Goal: Information Seeking & Learning: Learn about a topic

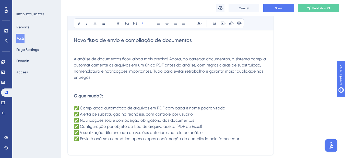
click at [120, 70] on span "A análise de documentos ficou ainda mais precisa! Agora, ao carregar documentos…" at bounding box center [170, 67] width 193 height 23
click at [85, 50] on p "A análise de documentos ficou ainda mais precisa! Agora, ao carregar documentos…" at bounding box center [170, 65] width 193 height 31
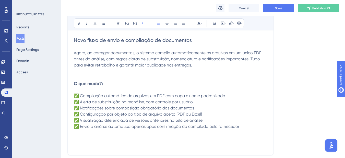
click at [135, 47] on p at bounding box center [170, 47] width 193 height 6
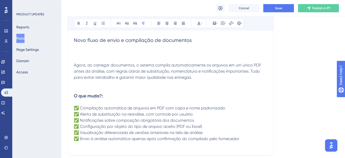
click at [135, 47] on p at bounding box center [170, 47] width 193 height 6
click at [113, 49] on p at bounding box center [170, 47] width 193 height 6
click at [111, 52] on p at bounding box center [170, 53] width 193 height 6
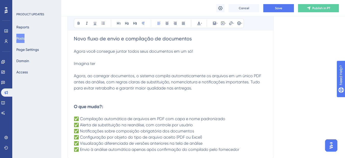
scroll to position [102, 0]
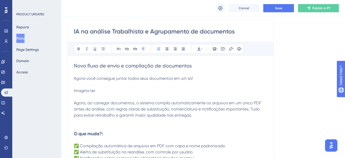
click at [98, 90] on p "Imagina ter" at bounding box center [170, 91] width 193 height 6
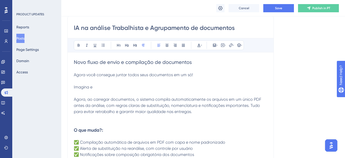
scroll to position [128, 0]
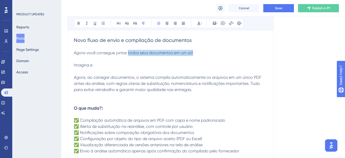
drag, startPoint x: 164, startPoint y: 50, endPoint x: 128, endPoint y: 50, distance: 35.7
click at [128, 50] on p "Agora você consegue juntar todos seus documentos em um só!" at bounding box center [170, 53] width 193 height 6
drag, startPoint x: 154, startPoint y: 50, endPoint x: 168, endPoint y: 50, distance: 14.8
click at [154, 50] on p "Agora você consegue juntar todos seus documentos em um só!" at bounding box center [170, 53] width 193 height 6
drag, startPoint x: 199, startPoint y: 54, endPoint x: 128, endPoint y: 54, distance: 71.2
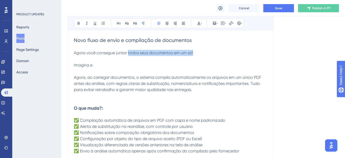
click at [128, 54] on p "Agora você consegue juntar todos seus documentos em um só!" at bounding box center [170, 53] width 193 height 6
click at [152, 51] on p "Agora você consegue juntar arquivos" at bounding box center [170, 53] width 193 height 6
click at [151, 51] on p "Agora você consegue j" at bounding box center [170, 53] width 193 height 6
drag, startPoint x: 92, startPoint y: 61, endPoint x: 119, endPoint y: 53, distance: 28.2
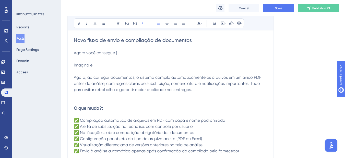
click at [92, 61] on p at bounding box center [170, 59] width 193 height 6
click at [119, 53] on p "Agora você consegue j" at bounding box center [170, 53] width 193 height 6
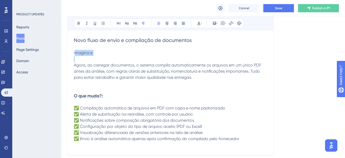
drag, startPoint x: 101, startPoint y: 54, endPoint x: 75, endPoint y: 54, distance: 26.5
click at [75, 54] on div "Novo fluxo de envio e compilação de documentos Imagina e Agora, ao carregar doc…" at bounding box center [170, 92] width 193 height 112
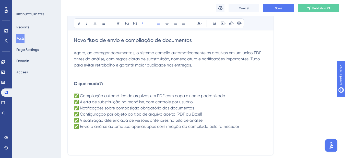
click at [194, 66] on p "Agora, ao carregar documentos, o sistema compila automaticamente os arquivos em…" at bounding box center [170, 59] width 193 height 18
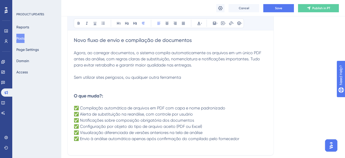
click at [193, 80] on p "Sem utilizar sites perigosos, ou qualquer outra ferramenta" at bounding box center [170, 77] width 193 height 6
click at [268, 76] on div "IA na análise Trabalhista e Agrupamento de documentos Bold Italic Underline Bul…" at bounding box center [170, 74] width 206 height 162
click at [266, 76] on p "Sem utilizar sites perigosos, ou qualquer outra ferramenta, deixa que NewContra…" at bounding box center [170, 77] width 193 height 6
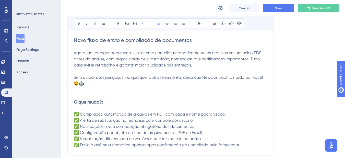
click at [121, 92] on p at bounding box center [170, 89] width 193 height 6
drag, startPoint x: 123, startPoint y: 78, endPoint x: 105, endPoint y: 78, distance: 17.6
click at [105, 78] on span "Sem utilizar sites perigosos, ou qualquer outra ferramenta, deixa que NewContra…" at bounding box center [169, 80] width 190 height 11
click at [177, 78] on span "Sem utilizar sites dúvidos, ou qualquer outra ferramenta, deixa que NewContract…" at bounding box center [170, 80] width 192 height 11
click at [260, 77] on p "Sem utilizar sites dúvidos, ou qualquer outra ferramenta de mesclagem de arquvi…" at bounding box center [170, 80] width 193 height 12
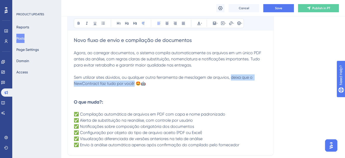
drag, startPoint x: 134, startPoint y: 85, endPoint x: 231, endPoint y: 77, distance: 97.8
click at [231, 77] on span "Sem utilizar sites dúvidos, ou qualquer outra ferramenta de mesclagem de arquvi…" at bounding box center [164, 80] width 180 height 11
click at [79, 26] on button at bounding box center [78, 23] width 7 height 7
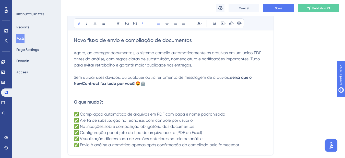
click at [112, 76] on span "Sem utilizar sites dúvidos, ou qualquer outra ferramenta de mesclagem de arquvi…" at bounding box center [152, 77] width 156 height 5
drag, startPoint x: 122, startPoint y: 77, endPoint x: 119, endPoint y: 77, distance: 2.6
click at [120, 77] on span "Sem utilizar sites dúvidos, ou qualquer outra ferramenta de mesclagem de arquvi…" at bounding box center [152, 77] width 156 height 5
click at [119, 77] on span "Sem utilizar sites dúvidos, ou qualquer outra ferramenta de mesclagem de arquvi…" at bounding box center [152, 77] width 156 height 5
click at [222, 77] on span "Sem utilizar sites dúvidosos, ou qualquer outra ferramenta de mesclagem de arqu…" at bounding box center [154, 77] width 160 height 5
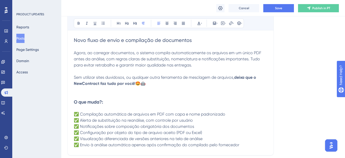
click at [148, 84] on p "Sem utilizar sites duvidosos, ou qualquer outra ferramenta de mesclagem de arqu…" at bounding box center [170, 80] width 193 height 12
click at [168, 97] on p at bounding box center [170, 96] width 193 height 6
click at [213, 25] on icon at bounding box center [214, 23] width 4 height 4
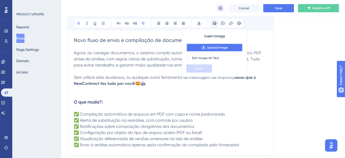
click at [207, 49] on span "Upload Image" at bounding box center [217, 47] width 21 height 4
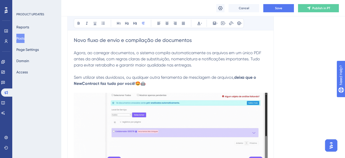
scroll to position [102, 0]
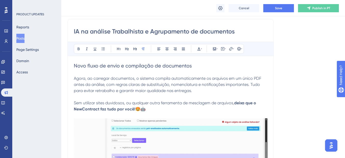
click at [120, 62] on h2 "Novo fluxo de envio e compilação de documentos" at bounding box center [170, 65] width 193 height 7
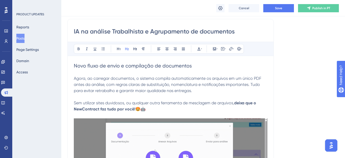
click at [120, 63] on span "Novo fluxo de envio e compilação de documentos" at bounding box center [133, 66] width 118 height 6
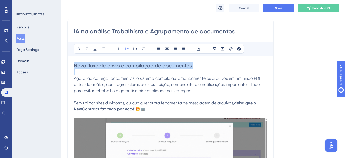
click at [120, 63] on span "Novo fluxo de envio e compilação de documentos" at bounding box center [133, 66] width 118 height 6
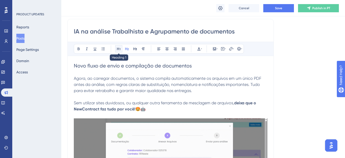
click at [117, 52] on div "Bold Italic Underline Bullet Point Heading 1 Heading 2 Heading 3 Normal Align L…" at bounding box center [159, 49] width 170 height 10
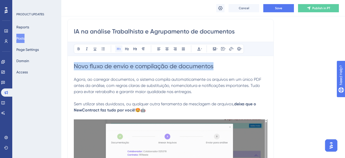
scroll to position [103, 0]
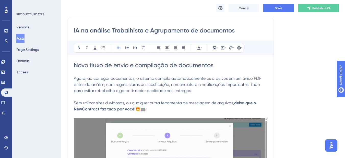
click at [116, 84] on span "Agora, ao carregar documentos, o sistema compila automaticamente os arquivos em…" at bounding box center [168, 84] width 188 height 17
click at [111, 104] on span "Sem utilizar sites duvidosos, ou qualquer outra ferramenta de mesclagem de arqu…" at bounding box center [154, 102] width 160 height 5
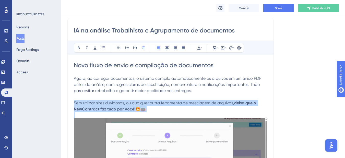
click at [111, 104] on span "Sem utilizar sites duvidosos, ou qualquer outra ferramenta de mesclagem de arqu…" at bounding box center [154, 102] width 160 height 5
click at [133, 49] on icon at bounding box center [135, 48] width 4 height 4
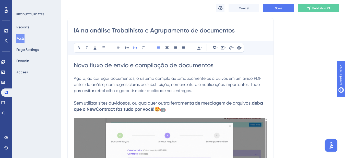
click at [151, 82] on span "Agora, ao carregar documentos, o sistema compila automaticamente os arquivos em…" at bounding box center [168, 84] width 188 height 17
click at [189, 118] on p at bounding box center [170, 115] width 193 height 6
click at [195, 109] on h3 "Sem utilizar sites duvidosos, ou qualquer outra ferramenta de mesclagem de arqu…" at bounding box center [170, 106] width 193 height 12
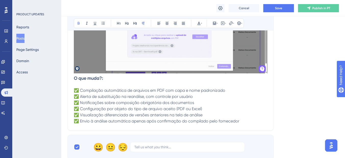
scroll to position [231, 0]
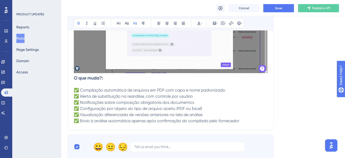
click at [74, 79] on strong "O que muda?:" at bounding box center [88, 78] width 29 height 6
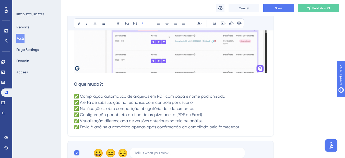
click at [248, 126] on p "✅ Compilação automática de arquivos em PDF com capa e nome padronizado ✅ Alerta…" at bounding box center [170, 108] width 193 height 43
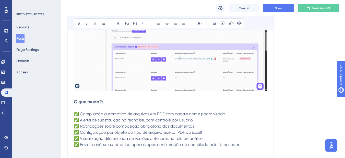
scroll to position [256, 0]
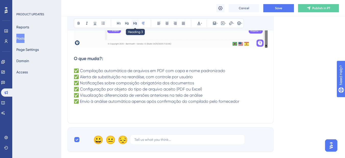
click at [135, 25] on button at bounding box center [134, 23] width 7 height 7
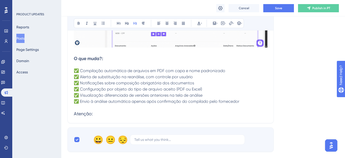
click at [90, 114] on span "Atençâo:" at bounding box center [83, 113] width 19 height 5
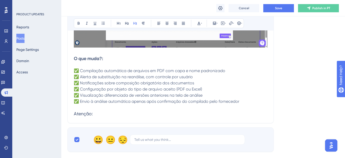
click at [115, 112] on h3 "Atenção:" at bounding box center [170, 113] width 193 height 6
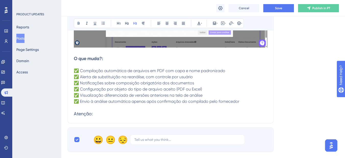
click at [114, 114] on h3 "Atenção:" at bounding box center [170, 113] width 193 height 6
click at [114, 114] on h3 "Lembrem-se:" at bounding box center [170, 113] width 193 height 6
click at [115, 113] on h3 "Lembrem-se:" at bounding box center [170, 113] width 193 height 6
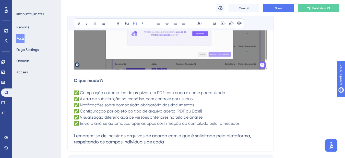
scroll to position [307, 0]
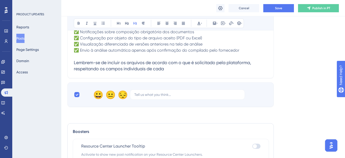
drag, startPoint x: 146, startPoint y: 66, endPoint x: 106, endPoint y: 70, distance: 40.5
click at [106, 70] on h3 "Lembrem-se de incluir os arquivos de acordo com o que é solicitado pela platafo…" at bounding box center [170, 65] width 193 height 12
click at [169, 69] on h3 "Lembrem-se de incluir os arquivos de acordo com o que é solicitado pela platafo…" at bounding box center [170, 65] width 193 height 12
drag, startPoint x: 169, startPoint y: 69, endPoint x: 73, endPoint y: 67, distance: 96.2
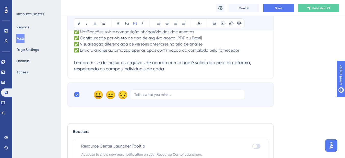
click at [256, 65] on h3 "Lembrem-se de incluir os arquivos de acordo com o que é solicitado pela platafo…" at bounding box center [170, 65] width 193 height 12
drag, startPoint x: 170, startPoint y: 70, endPoint x: 254, endPoint y: 63, distance: 84.5
click at [254, 63] on h3 "Lembrem-se de incluir os arquivos de acordo com o que é solicitado pela platafo…" at bounding box center [170, 65] width 193 height 12
click at [74, 64] on span "Lembrem-se de incluir os arquivos de acordo com o que é solicitado pela platafo…" at bounding box center [168, 65] width 188 height 11
drag, startPoint x: 74, startPoint y: 64, endPoint x: 85, endPoint y: 63, distance: 11.2
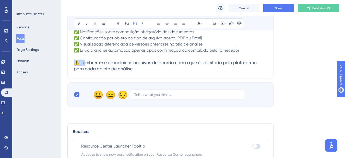
click at [85, 63] on span "⚠️ Lembrem-se de incluir os arquivos de acordo com o que é solicitado pela plat…" at bounding box center [166, 65] width 184 height 11
click at [135, 24] on icon at bounding box center [135, 23] width 4 height 3
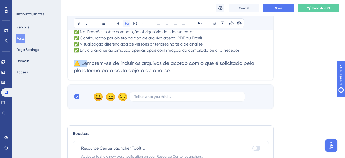
click at [128, 25] on icon at bounding box center [127, 23] width 4 height 4
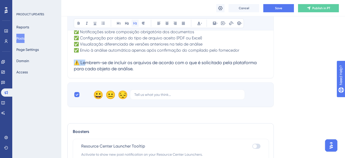
click at [133, 25] on icon at bounding box center [135, 23] width 4 height 4
click at [140, 71] on h3 "⚠️ Lembrem-se de incluir os arquivos de acordo com o que é solicitado pela plat…" at bounding box center [170, 65] width 193 height 12
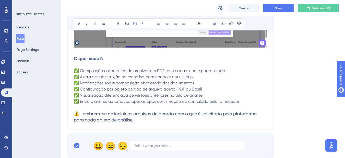
scroll to position [154, 0]
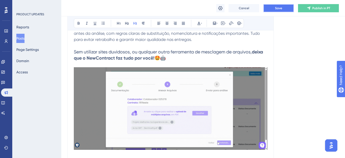
click at [282, 9] on button "Save" at bounding box center [278, 8] width 31 height 8
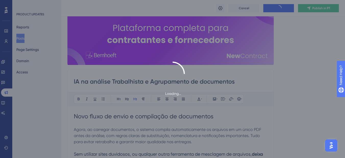
scroll to position [0, 0]
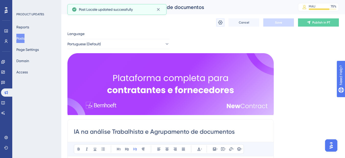
click at [220, 23] on icon at bounding box center [220, 22] width 5 height 5
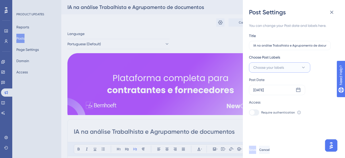
click at [268, 67] on span "Choose your labels" at bounding box center [268, 67] width 31 height 6
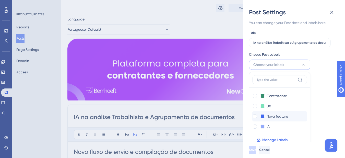
scroll to position [26, 0]
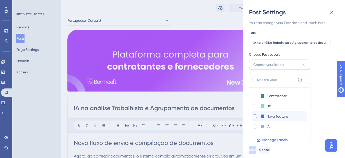
click at [256, 117] on div at bounding box center [255, 116] width 4 height 4
checkbox input "true"
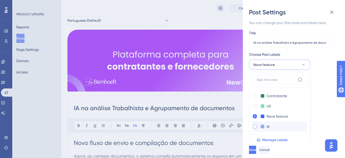
click at [256, 126] on div at bounding box center [255, 126] width 4 height 4
checkbox input "true"
click at [254, 107] on div at bounding box center [255, 106] width 4 height 4
checkbox input "true"
click at [256, 150] on button "Save" at bounding box center [252, 149] width 7 height 8
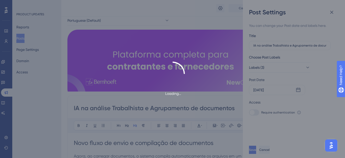
scroll to position [0, 0]
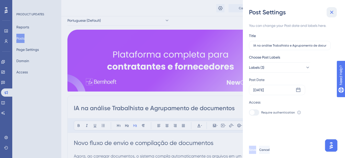
click at [334, 10] on icon at bounding box center [331, 12] width 6 height 6
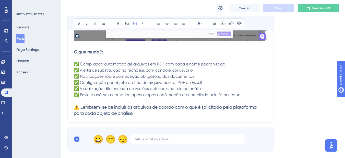
scroll to position [306, 0]
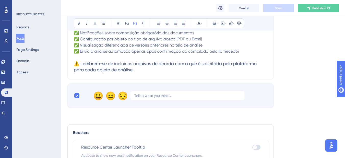
click at [152, 72] on h3 "⚠️ Lembrem-se de incluir os arquivos de acordo com o que é solicitado pela plat…" at bounding box center [170, 66] width 193 height 12
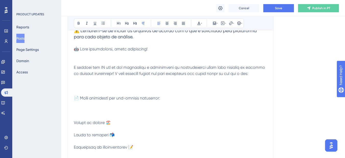
scroll to position [312, 0]
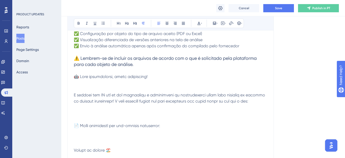
click at [71, 77] on div "IA na análise Trabalhista e Agrupamento de documentos Bold Italic Underline Bul…" at bounding box center [170, 100] width 206 height 582
click at [73, 77] on div "IA na análise Trabalhista e Agrupamento de documentos Bold Italic Underline Bul…" at bounding box center [170, 100] width 206 height 582
drag, startPoint x: 75, startPoint y: 76, endPoint x: 151, endPoint y: 78, distance: 76.0
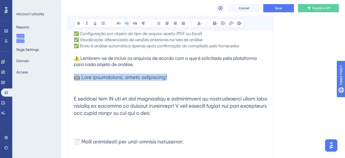
click at [126, 23] on icon at bounding box center [127, 23] width 4 height 4
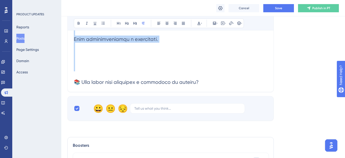
scroll to position [676, 0]
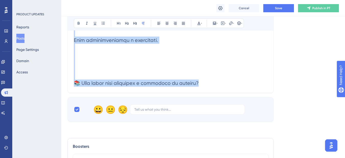
drag, startPoint x: 77, startPoint y: 85, endPoint x: 145, endPoint y: 49, distance: 77.1
click at [142, 25] on button at bounding box center [143, 23] width 7 height 7
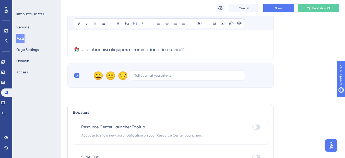
scroll to position [600, 0]
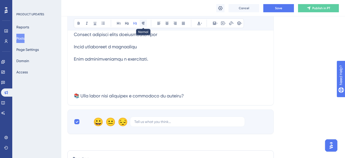
click at [144, 23] on icon at bounding box center [143, 23] width 4 height 4
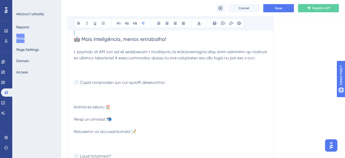
scroll to position [319, 0]
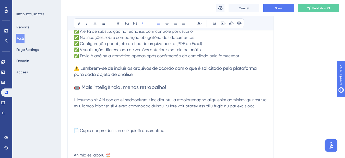
scroll to position [268, 0]
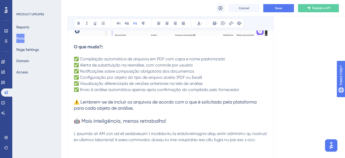
click at [105, 106] on span "⚠️ Lembrem-se de incluir os arquivos de acordo com o que é solicitado pela plat…" at bounding box center [166, 104] width 184 height 11
click at [103, 120] on span "🤖 Mais inteligência, menos retrabalho!" at bounding box center [120, 121] width 92 height 6
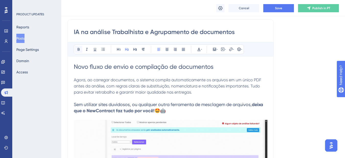
scroll to position [38, 0]
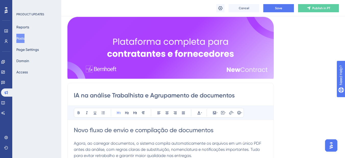
click at [86, 127] on span "Novo fluxo de envio e compilação de documentos" at bounding box center [144, 129] width 140 height 7
click at [85, 133] on span "Novo fluxo de envio e compilação de documentos" at bounding box center [144, 129] width 140 height 7
click at [86, 133] on span "Novo fluxo de envio e compilação de documentos" at bounding box center [144, 129] width 140 height 7
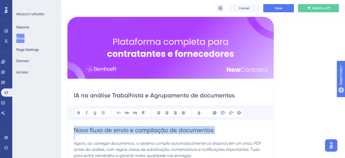
click at [86, 132] on span "Novo fluxo de envio e compilação de documentos" at bounding box center [144, 129] width 140 height 7
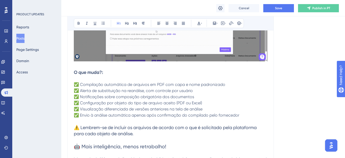
scroll to position [268, 0]
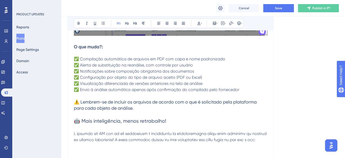
click at [85, 118] on span "🤖 Mais inteligência, menos retrabalho!" at bounding box center [120, 121] width 92 height 6
click at [118, 23] on icon at bounding box center [119, 23] width 4 height 4
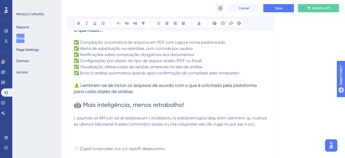
scroll to position [293, 0]
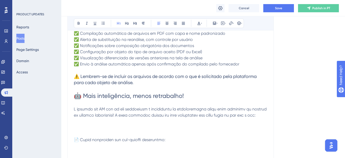
click at [197, 91] on p at bounding box center [170, 88] width 193 height 6
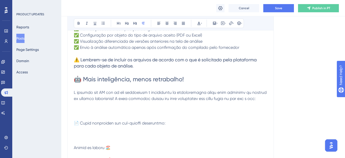
scroll to position [319, 0]
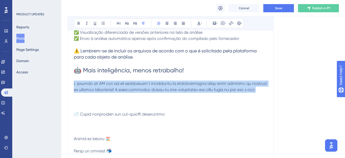
drag, startPoint x: 109, startPoint y: 95, endPoint x: 71, endPoint y: 83, distance: 39.6
click at [71, 83] on div "IA na análise Trabalhista e Agrupamento de documentos Bold Italic Underline Bul…" at bounding box center [170, 91] width 206 height 578
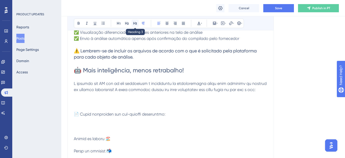
click at [136, 21] on button at bounding box center [134, 23] width 7 height 7
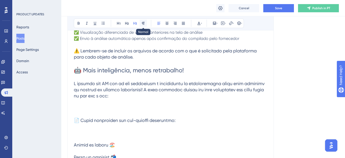
click at [145, 26] on button at bounding box center [143, 23] width 7 height 7
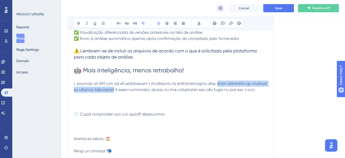
drag, startPoint x: 221, startPoint y: 83, endPoint x: 129, endPoint y: 92, distance: 92.0
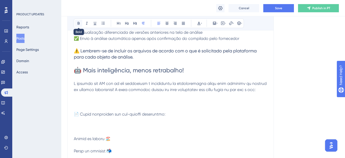
click at [77, 26] on button at bounding box center [78, 23] width 7 height 7
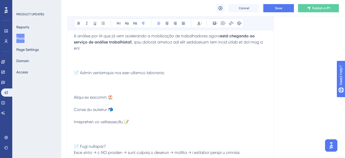
scroll to position [370, 0]
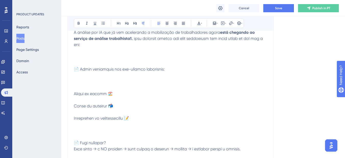
scroll to position [344, 0]
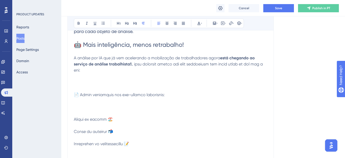
drag, startPoint x: 188, startPoint y: 63, endPoint x: 195, endPoint y: 64, distance: 6.6
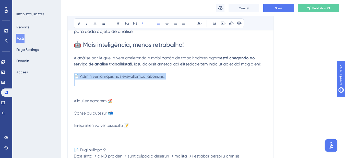
click at [134, 22] on icon at bounding box center [135, 23] width 4 height 4
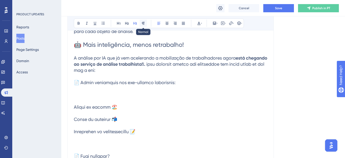
click at [143, 23] on icon at bounding box center [143, 23] width 3 height 3
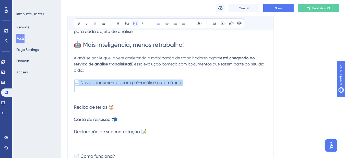
click at [135, 26] on button at bounding box center [134, 23] width 7 height 7
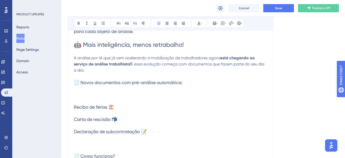
drag, startPoint x: 78, startPoint y: 90, endPoint x: 76, endPoint y: 98, distance: 8.4
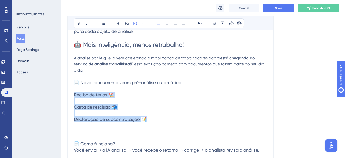
drag, startPoint x: 151, startPoint y: 120, endPoint x: 67, endPoint y: 95, distance: 87.8
click at [67, 95] on div "Performance Users Engagement Widgets Feedback Product Updates Knowledge Base AI…" at bounding box center [202, 63] width 283 height 814
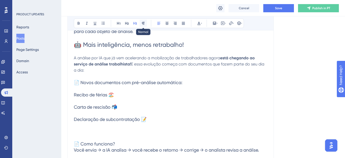
click at [144, 23] on icon at bounding box center [143, 23] width 3 height 3
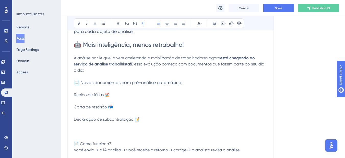
click at [73, 96] on div "IA na análise Trabalhista e Agrupamento de documentos Bold Italic Underline Bul…" at bounding box center [170, 57] width 206 height 560
click at [74, 95] on div "IA na análise Trabalhista e Agrupamento de documentos Bold Italic Underline Bul…" at bounding box center [170, 57] width 206 height 560
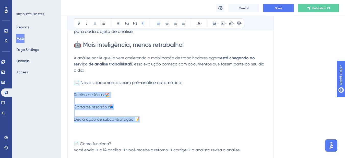
drag, startPoint x: 140, startPoint y: 122, endPoint x: 72, endPoint y: 95, distance: 73.2
click at [72, 95] on div "IA na análise Trabalhista e Agrupamento de documentos Bold Italic Underline Bul…" at bounding box center [170, 57] width 206 height 560
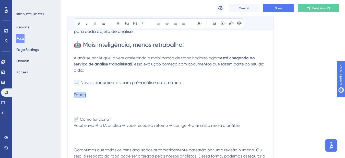
drag, startPoint x: 92, startPoint y: 97, endPoint x: 74, endPoint y: 96, distance: 18.1
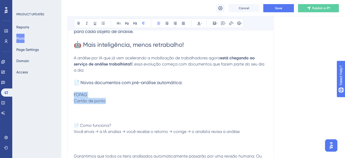
drag, startPoint x: 108, startPoint y: 102, endPoint x: 66, endPoint y: 94, distance: 42.4
click at [66, 94] on div "Performance Users Engagement Widgets Feedback Product Updates Knowledge Base AI…" at bounding box center [202, 54] width 283 height 796
click at [104, 22] on icon at bounding box center [103, 23] width 3 height 3
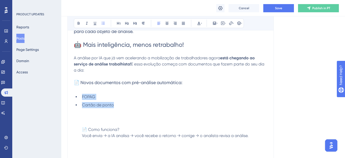
drag, startPoint x: 87, startPoint y: 101, endPoint x: 71, endPoint y: 90, distance: 19.2
click at [71, 90] on div "IA na análise Trabalhista e Agrupamento de documentos Bold Italic Underline Bul…" at bounding box center [170, 50] width 206 height 546
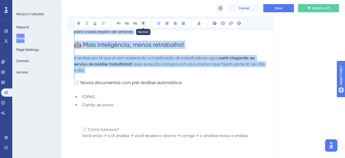
click at [141, 24] on button at bounding box center [143, 23] width 7 height 7
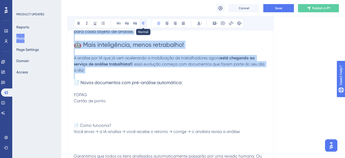
click at [141, 24] on icon at bounding box center [143, 23] width 4 height 4
click at [102, 24] on icon at bounding box center [103, 23] width 4 height 4
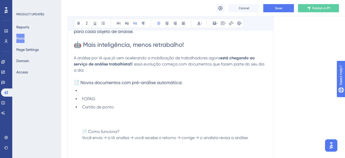
click at [98, 84] on span "📄 Novos documentos com pré-análise automática:" at bounding box center [128, 82] width 108 height 5
click at [92, 90] on li at bounding box center [173, 91] width 187 height 6
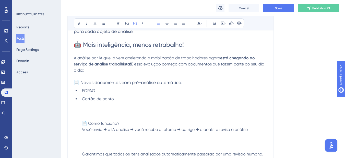
click at [108, 90] on li "FOPAG" at bounding box center [173, 91] width 187 height 6
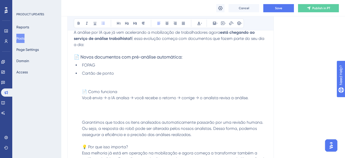
scroll to position [344, 0]
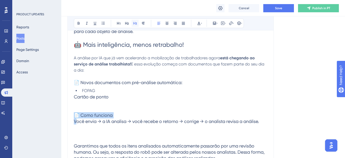
click at [138, 22] on button at bounding box center [134, 23] width 7 height 7
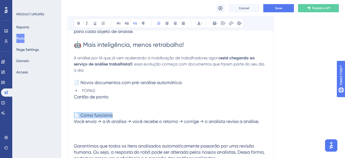
drag, startPoint x: 116, startPoint y: 114, endPoint x: 69, endPoint y: 114, distance: 46.9
click at [69, 114] on div "IA na análise Trabalhista e Agrupamento de documentos Bold Italic Underline Bul…" at bounding box center [170, 42] width 206 height 531
click at [168, 24] on icon at bounding box center [166, 23] width 3 height 3
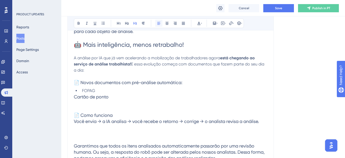
click at [159, 24] on icon at bounding box center [159, 23] width 4 height 4
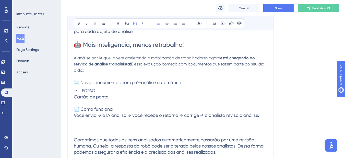
click at [76, 96] on span "Cartão de ponto" at bounding box center [91, 96] width 35 height 5
click at [71, 98] on div "IA na análise Trabalhista e Agrupamento de documentos Bold Italic Underline Bul…" at bounding box center [170, 39] width 206 height 525
click at [76, 96] on span "Cartão de ponto" at bounding box center [91, 96] width 35 height 5
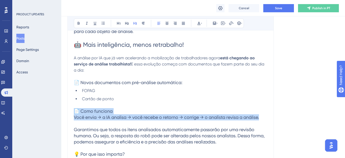
drag, startPoint x: 76, startPoint y: 113, endPoint x: 266, endPoint y: 116, distance: 189.6
click at [266, 116] on h3 "📄 Como funciona Você envia → a IA analisa → você recebe o retorno → corrige → o…" at bounding box center [170, 114] width 193 height 12
click at [169, 24] on button at bounding box center [166, 23] width 7 height 7
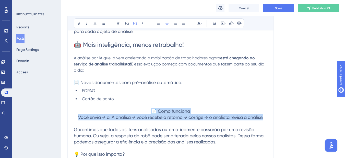
click at [161, 110] on span "📄 Como funciona Você envia → a IA analisa → você recebe o retorno → corrige → o…" at bounding box center [170, 113] width 185 height 11
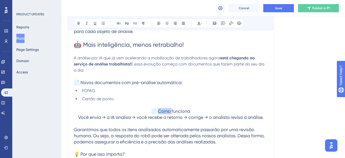
click at [161, 110] on span "📄 Como funciona Você envia → a IA analisa → você recebe o retorno → corrige → o…" at bounding box center [170, 113] width 185 height 11
click at [173, 112] on span "📄 Como funciona Você envia → a IA analisa → você recebe o retorno → corrige → o…" at bounding box center [170, 113] width 185 height 11
click at [189, 109] on span "📄 Como funciona Você envia → a IA analisa → você recebe o retorno → corrige → o…" at bounding box center [170, 113] width 185 height 11
click at [190, 111] on span "📄 Como funciona Você envia → a IA analisa → você recebe o retorno → corrige → o…" at bounding box center [170, 113] width 185 height 11
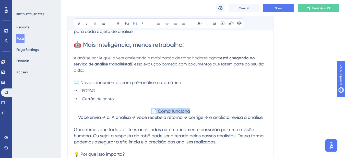
drag, startPoint x: 153, startPoint y: 110, endPoint x: 191, endPoint y: 110, distance: 37.8
click at [191, 110] on h3 "📄 Como funciona Você envia → a IA analisa → você recebe o retorno → corrige → o…" at bounding box center [170, 114] width 193 height 12
click at [75, 25] on button at bounding box center [78, 23] width 7 height 7
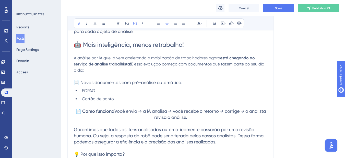
click at [151, 95] on ul "FOPAG Cartão de ponto" at bounding box center [170, 95] width 193 height 14
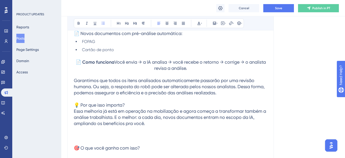
scroll to position [395, 0]
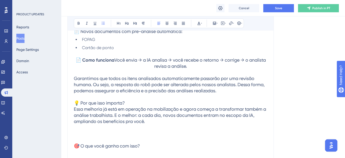
click at [106, 72] on p at bounding box center [170, 72] width 193 height 6
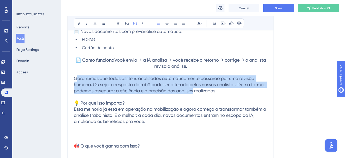
drag, startPoint x: 76, startPoint y: 76, endPoint x: 210, endPoint y: 89, distance: 134.6
click at [210, 89] on span "Garantimos que todos os itens analisados automaticamente passarão por uma revis…" at bounding box center [170, 155] width 193 height 158
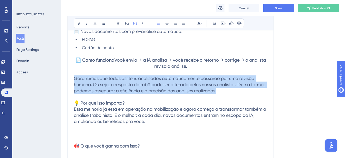
drag, startPoint x: 74, startPoint y: 76, endPoint x: 243, endPoint y: 90, distance: 169.5
click at [243, 90] on h3 "Garantimos que todos os itens analisados automaticamente passarão por uma revis…" at bounding box center [170, 154] width 193 height 159
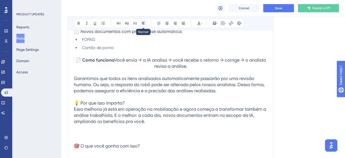
click at [140, 24] on button at bounding box center [143, 23] width 7 height 7
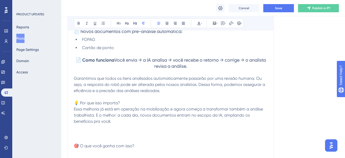
drag, startPoint x: 109, startPoint y: 78, endPoint x: 91, endPoint y: 79, distance: 18.9
click at [109, 78] on span "Garantimos que todos os itens analisados automaticamente passarão por uma revis…" at bounding box center [170, 155] width 192 height 158
click at [77, 78] on span "Garantimos que todos os itens analisados automaticamente passarão por uma revis…" at bounding box center [170, 155] width 192 height 158
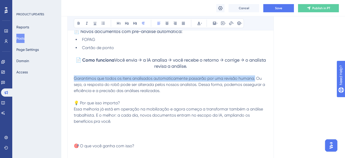
drag, startPoint x: 74, startPoint y: 78, endPoint x: 254, endPoint y: 78, distance: 180.1
click at [254, 78] on span "Garantimos que todos os itens analisados automaticamente passarão por uma revis…" at bounding box center [170, 155] width 192 height 158
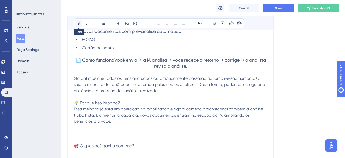
click at [80, 23] on icon at bounding box center [79, 23] width 4 height 4
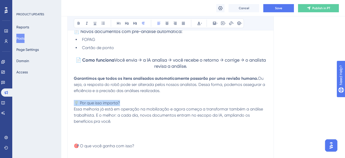
drag, startPoint x: 122, startPoint y: 104, endPoint x: 72, endPoint y: 104, distance: 50.3
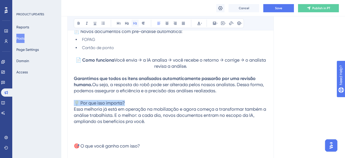
click at [133, 24] on icon at bounding box center [135, 23] width 4 height 4
click at [95, 87] on h3 "Garantimos que todos os itens analisados automaticamente passarão por uma revis…" at bounding box center [170, 154] width 193 height 159
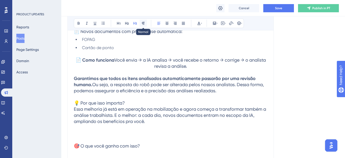
click at [141, 23] on button at bounding box center [143, 23] width 7 height 7
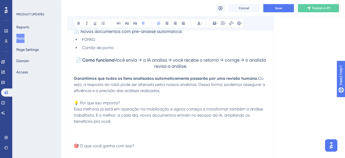
drag, startPoint x: 102, startPoint y: 98, endPoint x: 96, endPoint y: 99, distance: 5.9
click at [101, 98] on p "Garantimos que todos os itens analisados automaticamente passarão por uma revis…" at bounding box center [170, 154] width 193 height 159
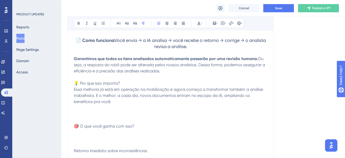
scroll to position [421, 0]
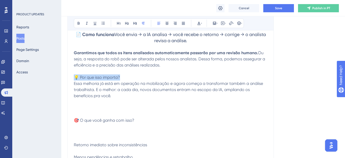
drag, startPoint x: 123, startPoint y: 78, endPoint x: 75, endPoint y: 77, distance: 48.0
click at [75, 77] on p "💡 Por que isso importa?" at bounding box center [170, 77] width 193 height 6
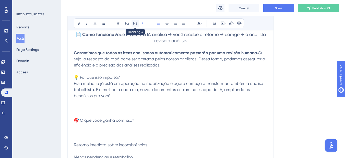
click at [135, 24] on icon at bounding box center [135, 23] width 4 height 4
click at [144, 77] on h3 "💡 Por que isso importa?" at bounding box center [170, 77] width 193 height 6
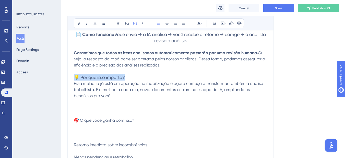
drag, startPoint x: 127, startPoint y: 76, endPoint x: 76, endPoint y: 77, distance: 51.0
click at [76, 77] on h3 "💡 Por que isso importa?" at bounding box center [170, 77] width 193 height 6
click at [78, 22] on icon at bounding box center [79, 23] width 2 height 3
click at [95, 72] on p at bounding box center [170, 71] width 193 height 6
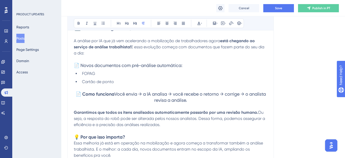
scroll to position [370, 0]
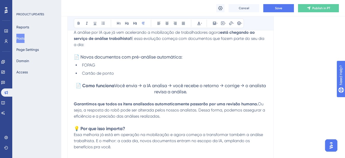
click at [148, 128] on h3 "💡 Por que isso importa?" at bounding box center [170, 128] width 193 height 6
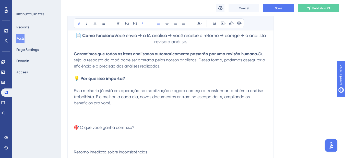
scroll to position [421, 0]
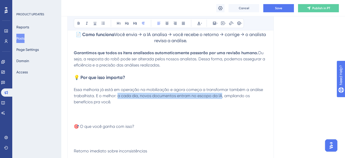
drag, startPoint x: 117, startPoint y: 96, endPoint x: 186, endPoint y: 84, distance: 70.2
click at [221, 96] on span "Essa melhoria já está em operação na mobilização e agora começa a transformar t…" at bounding box center [169, 150] width 190 height 127
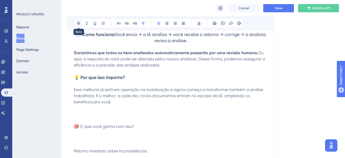
click at [80, 24] on icon at bounding box center [79, 23] width 4 height 4
click at [131, 100] on p "Essa melhoria já está em operação na mobilização e agora começa a transformar t…" at bounding box center [170, 150] width 193 height 129
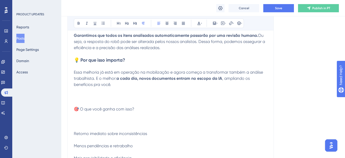
scroll to position [446, 0]
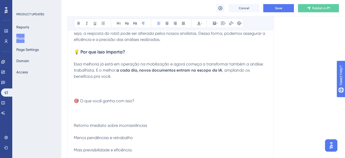
click at [124, 101] on span ", ampliando os benefícios pra você. 🎯 O que você ganha com isso? Retorno imedia…" at bounding box center [162, 128] width 177 height 121
click at [99, 105] on p "Essa melhoria já está em operação na mobilização e agora começa a transformar t…" at bounding box center [170, 125] width 193 height 129
click at [101, 100] on span ", ampliando os benefícios pra você. 🎯 O que você ganha com isso? Retorno imedia…" at bounding box center [162, 128] width 177 height 121
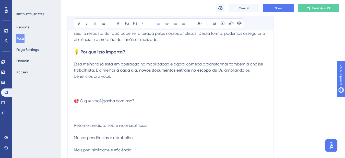
click at [101, 100] on span ", ampliando os benefícios pra você. 🎯 O que você ganha com isso? Retorno imedia…" at bounding box center [162, 128] width 177 height 121
click at [135, 25] on button at bounding box center [134, 23] width 7 height 7
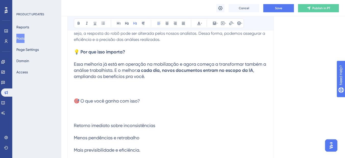
drag, startPoint x: 85, startPoint y: 111, endPoint x: 77, endPoint y: 115, distance: 9.5
click at [84, 111] on h3 "Essa melhoria já está em operação na mobilização e agora começa a transformar t…" at bounding box center [170, 125] width 193 height 129
click at [74, 125] on span ", ampliando os benefícios pra você. 🎯 O que você ganha com isso? Retorno imedia…" at bounding box center [164, 128] width 181 height 122
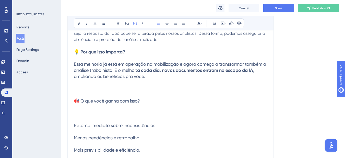
click at [74, 113] on h3 "Essa melhoria já está em operação na mobilização e agora começa a transformar t…" at bounding box center [170, 125] width 193 height 129
click at [76, 125] on span ", ampliando os benefícios pra você. 🎯 O que você ganha com isso? Retorno imedia…" at bounding box center [164, 128] width 181 height 122
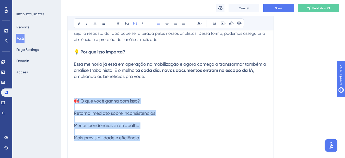
drag, startPoint x: 144, startPoint y: 136, endPoint x: 49, endPoint y: 103, distance: 100.1
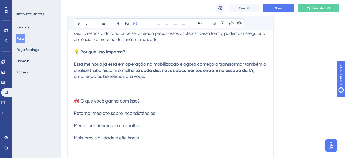
drag, startPoint x: 73, startPoint y: 111, endPoint x: 135, endPoint y: 134, distance: 65.8
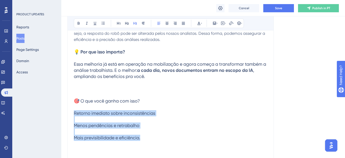
drag, startPoint x: 146, startPoint y: 136, endPoint x: 74, endPoint y: 111, distance: 76.0
click at [74, 111] on h3 "Retorno imediato sobre inconsistências Menos pendências e retrabalho Mais previ…" at bounding box center [170, 143] width 193 height 67
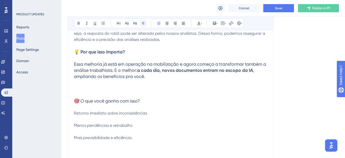
click at [145, 25] on icon at bounding box center [143, 23] width 4 height 4
click at [101, 25] on button at bounding box center [103, 23] width 7 height 7
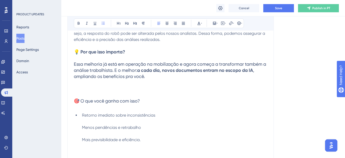
click at [78, 133] on ul "Retorno imediato sobre inconsistências Menos pendências e retrabalho Mais previ…" at bounding box center [170, 145] width 193 height 67
click at [80, 129] on ul "Retorno imediato sobre inconsistências Menos pendências e retrabalho Mais previ…" at bounding box center [170, 145] width 193 height 67
click at [83, 128] on span "Retorno imediato sobre inconsistências Menos pendências e retrabalho Mais previ…" at bounding box center [133, 146] width 102 height 66
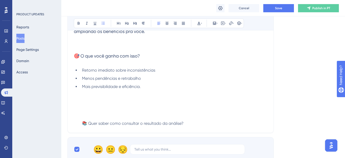
scroll to position [523, 0]
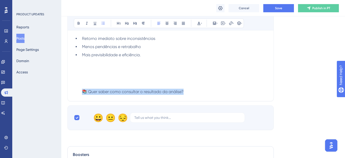
drag, startPoint x: 81, startPoint y: 92, endPoint x: 196, endPoint y: 91, distance: 115.3
click at [196, 91] on ul "Retorno imediato sobre inconsistências Menos pendências e retrabalho Mais pre…" at bounding box center [170, 64] width 193 height 59
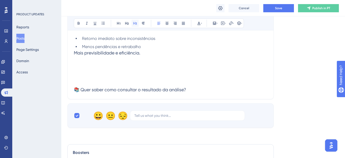
click at [135, 27] on button at bounding box center [134, 23] width 7 height 7
click at [146, 23] on button at bounding box center [143, 23] width 7 height 7
click at [75, 54] on span "Mais previsibilidade e eficiência. 📚 Quer saber como consultar o resultado da a…" at bounding box center [125, 71] width 102 height 42
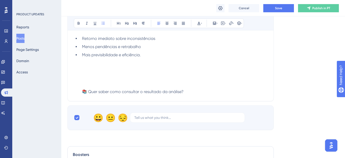
click at [83, 76] on li "Mais previsibilidade e eficiência. 📚 Quer saber como consultar o resultado da a…" at bounding box center [173, 73] width 187 height 43
drag, startPoint x: 80, startPoint y: 92, endPoint x: 79, endPoint y: 60, distance: 31.4
click at [79, 60] on ul "Retorno imediato sobre inconsistências Menos pendências e retrabalho Mais pre…" at bounding box center [170, 64] width 193 height 59
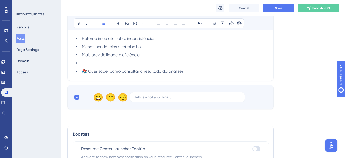
click at [80, 62] on ul "Retorno imediato sobre inconsistências Menos pendências e retrabalho Mais pre…" at bounding box center [170, 54] width 193 height 39
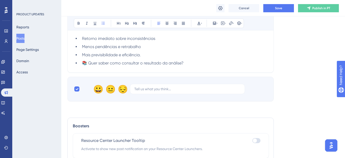
click at [80, 63] on ul "Retorno imediato sobre inconsistências Menos pendências e retrabalho Mais pre…" at bounding box center [170, 50] width 193 height 31
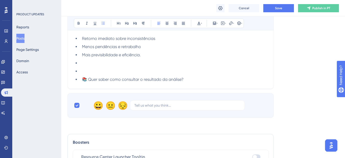
click at [80, 69] on li at bounding box center [173, 71] width 187 height 6
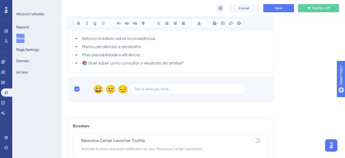
click at [83, 64] on span "📚 Quer saber como consultar o resultado da análise?" at bounding box center [133, 62] width 102 height 5
click at [102, 23] on icon at bounding box center [103, 23] width 4 height 4
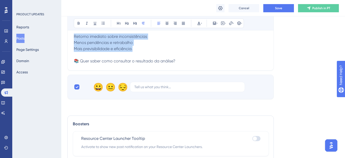
drag, startPoint x: 74, startPoint y: 35, endPoint x: 135, endPoint y: 51, distance: 63.1
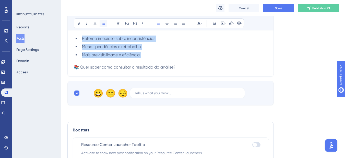
click at [105, 27] on button at bounding box center [103, 23] width 7 height 7
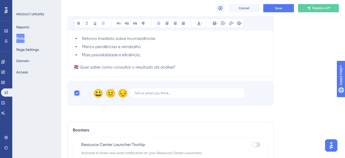
click at [184, 66] on p "📚 Quer saber como consultar o resultado da análise?" at bounding box center [170, 67] width 193 height 6
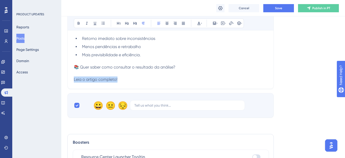
drag, startPoint x: 121, startPoint y: 79, endPoint x: 67, endPoint y: 79, distance: 54.6
click at [134, 25] on icon at bounding box center [135, 23] width 4 height 4
click at [78, 26] on button at bounding box center [78, 23] width 7 height 7
click at [229, 25] on button at bounding box center [230, 23] width 7 height 7
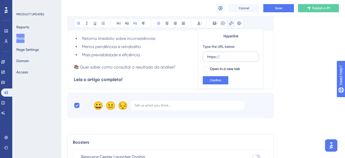
click at [206, 56] on label "https://" at bounding box center [231, 57] width 56 height 10
click at [207, 56] on input "https://" at bounding box center [230, 57] width 47 height 6
click at [206, 56] on label "https://" at bounding box center [231, 57] width 56 height 10
click at [207, 56] on input "https://" at bounding box center [230, 57] width 47 height 6
click at [207, 55] on label "https://" at bounding box center [231, 57] width 56 height 10
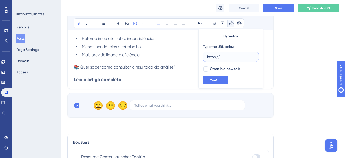
click at [207, 55] on input "https://" at bounding box center [230, 57] width 47 height 6
click at [208, 55] on input "https://" at bounding box center [230, 57] width 47 height 6
paste input "newcontract.help.userguiding.com/pt/articles/13585-preanalise-automatica"
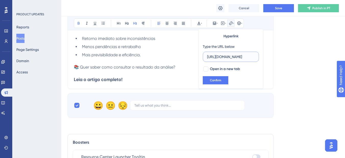
scroll to position [0, 92]
type input "https://newcontract.help.userguiding.com/pt/articles/13585-preanalise-automatica"
click at [206, 72] on div "Hyperlink Type the URL below https://newcontract.help.userguiding.com/pt/articl…" at bounding box center [230, 59] width 65 height 60
click at [207, 67] on div at bounding box center [205, 68] width 5 height 5
click at [207, 69] on icon at bounding box center [205, 69] width 3 height 2
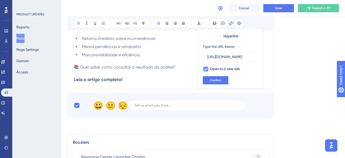
scroll to position [0, 0]
click at [207, 69] on div at bounding box center [205, 68] width 5 height 5
checkbox input "true"
click at [208, 80] on button "Confirm" at bounding box center [216, 80] width 26 height 8
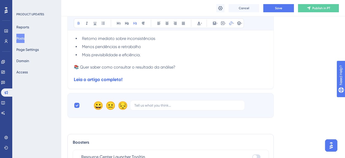
click at [150, 76] on h3 "Leia o artigo completo!" at bounding box center [170, 79] width 193 height 6
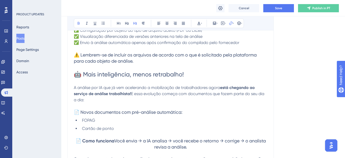
scroll to position [268, 0]
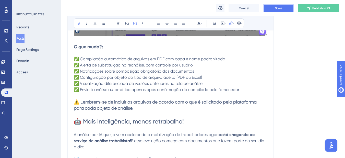
click at [276, 6] on button "Save" at bounding box center [278, 8] width 31 height 8
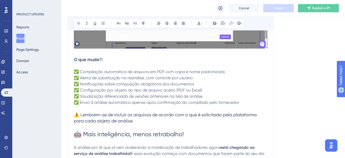
scroll to position [332, 0]
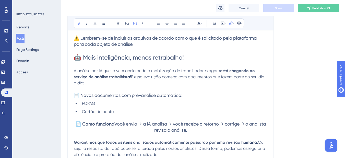
click at [261, 88] on p at bounding box center [170, 89] width 193 height 6
click at [231, 86] on p at bounding box center [170, 89] width 193 height 6
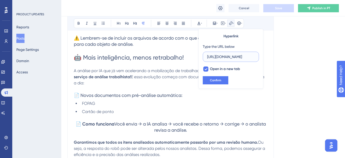
scroll to position [0, 92]
click at [165, 98] on h3 "📄 Novos documentos com pré-análise automática:" at bounding box center [170, 95] width 193 height 6
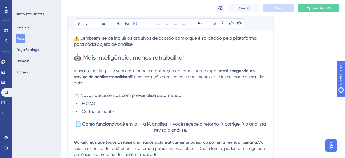
click at [164, 119] on p at bounding box center [170, 118] width 193 height 6
click at [114, 122] on strong "📄 Como funciona" at bounding box center [95, 124] width 39 height 6
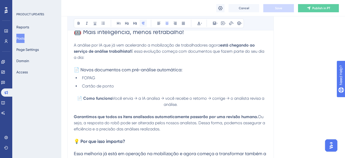
click at [146, 23] on button at bounding box center [143, 23] width 7 height 7
click at [152, 102] on span "Você envia → a IA analisa → você recebe o retorno → corrige → o analista revisa…" at bounding box center [189, 101] width 153 height 11
click at [113, 71] on span "📄 Novos documentos com pré-análise automática:" at bounding box center [128, 69] width 108 height 5
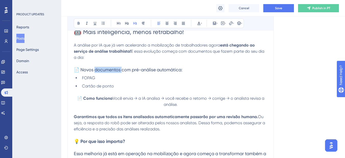
click at [113, 71] on span "📄 Novos documentos com pré-análise automática:" at bounding box center [128, 69] width 108 height 5
click at [102, 83] on span "Cartão de ponto" at bounding box center [98, 85] width 32 height 5
drag, startPoint x: 113, startPoint y: 86, endPoint x: 79, endPoint y: 80, distance: 34.4
click at [79, 80] on ul "FOPAG Cartão de ponto" at bounding box center [170, 82] width 193 height 14
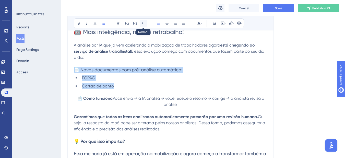
click at [145, 26] on button at bounding box center [143, 23] width 7 height 7
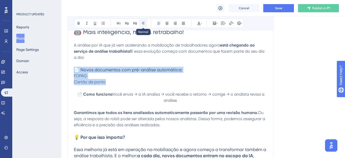
click at [145, 26] on button at bounding box center [143, 23] width 7 height 7
click at [134, 27] on div "Bold Italic Underline Bullet Point Heading 1 Heading 2 Heading 3 Normal Align L…" at bounding box center [159, 23] width 170 height 10
click at [134, 26] on button at bounding box center [134, 23] width 7 height 7
click at [134, 24] on icon at bounding box center [135, 23] width 4 height 4
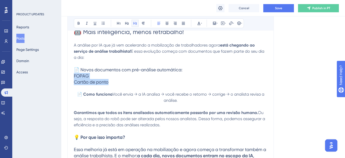
click at [134, 24] on icon at bounding box center [135, 23] width 4 height 4
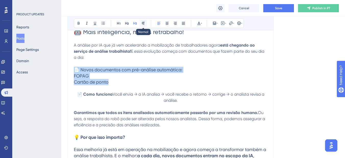
click at [143, 24] on icon at bounding box center [143, 23] width 4 height 4
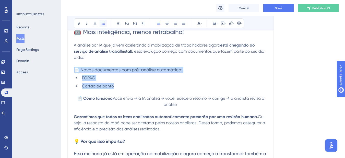
click at [100, 23] on button at bounding box center [103, 23] width 7 height 7
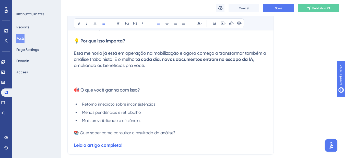
scroll to position [459, 0]
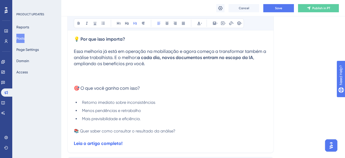
click at [126, 91] on h3 "Essa melhoria já está em operação na mobilização e agora começa a transformar t…" at bounding box center [170, 69] width 193 height 43
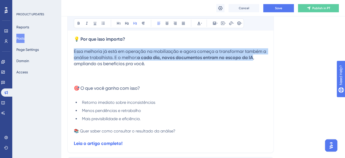
click at [100, 84] on h3 "Essa melhoria já está em operação na mobilização e agora começa a transformar t…" at bounding box center [170, 69] width 193 height 43
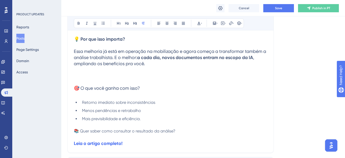
click at [103, 42] on p at bounding box center [170, 45] width 193 height 6
click at [103, 41] on strong "💡 Por que isso importa?" at bounding box center [99, 39] width 51 height 6
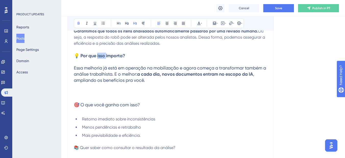
scroll to position [434, 0]
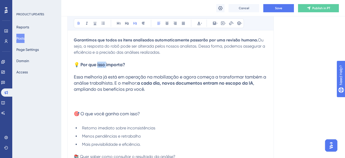
click at [99, 62] on strong "💡 Por que isso importa?" at bounding box center [99, 65] width 51 height 6
click at [98, 63] on strong "💡 Por que isso importa?" at bounding box center [99, 65] width 51 height 6
click at [94, 113] on span ", ampliando os benefícios pra você. 🎯 O que você ganha com isso?" at bounding box center [164, 98] width 181 height 36
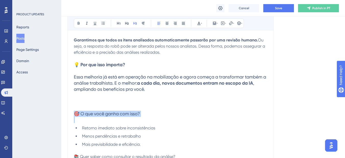
click at [94, 113] on span ", ampliando os benefícios pra você. 🎯 O que você ganha com isso?" at bounding box center [164, 98] width 181 height 36
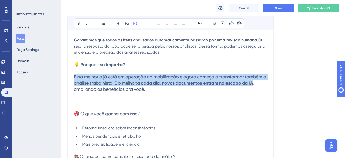
click at [94, 113] on span ", ampliando os benefícios pra você. 🎯 O que você ganha com isso?" at bounding box center [164, 98] width 181 height 36
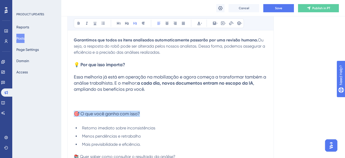
drag, startPoint x: 141, startPoint y: 111, endPoint x: 74, endPoint y: 111, distance: 66.3
click at [74, 111] on h3 "Essa melhoria já está em operação na mobilização e agora começa a transformar t…" at bounding box center [170, 95] width 193 height 43
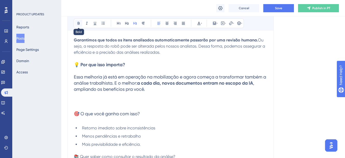
click at [76, 21] on button at bounding box center [78, 23] width 7 height 7
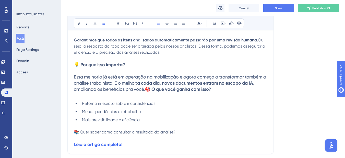
click at [82, 106] on span "Retorno imediato sobre inconsistências" at bounding box center [118, 103] width 73 height 5
click at [145, 24] on icon at bounding box center [143, 23] width 4 height 4
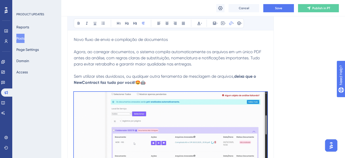
scroll to position [77, 0]
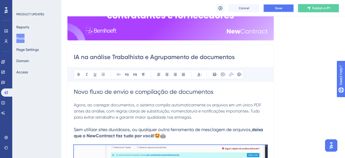
click at [272, 11] on button "Save" at bounding box center [278, 8] width 31 height 8
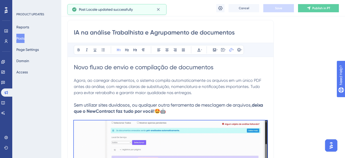
scroll to position [128, 0]
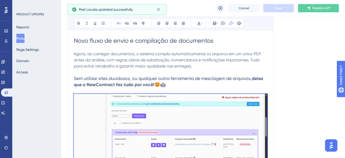
click at [164, 86] on strong "deixa que o NewContract faz tudo por você!" at bounding box center [169, 82] width 190 height 12
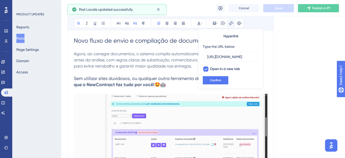
scroll to position [0, 92]
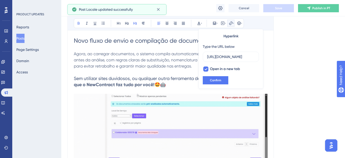
click at [131, 62] on span "Agora, ao carregar documentos, o sistema compila automaticamente os arquivos em…" at bounding box center [168, 59] width 188 height 17
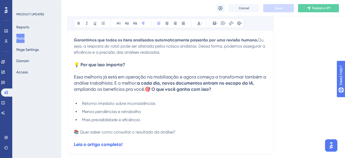
scroll to position [485, 0]
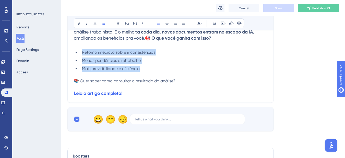
drag, startPoint x: 140, startPoint y: 94, endPoint x: 83, endPoint y: 76, distance: 59.7
click at [83, 72] on ul "Retorno imediato sobre inconsistências Menos pendências e retrabalho Mais pre…" at bounding box center [170, 60] width 193 height 22
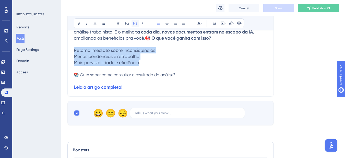
click at [133, 22] on icon at bounding box center [135, 23] width 4 height 4
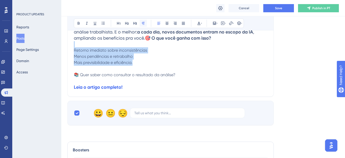
click at [140, 23] on button at bounding box center [143, 23] width 7 height 7
click at [140, 24] on button at bounding box center [143, 23] width 7 height 7
click at [104, 22] on icon at bounding box center [103, 23] width 4 height 4
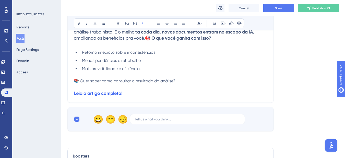
click at [94, 47] on p at bounding box center [170, 44] width 193 height 6
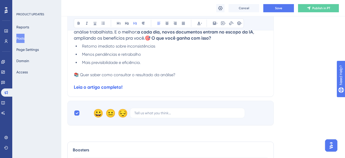
click at [111, 77] on span "📚 Quer saber como consultar o resultado da análise?" at bounding box center [125, 74] width 102 height 5
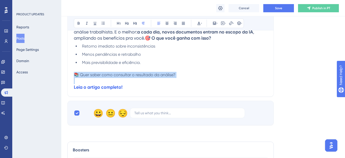
click at [111, 77] on span "📚 Quer saber como consultar o resultado da análise?" at bounding box center [125, 74] width 102 height 5
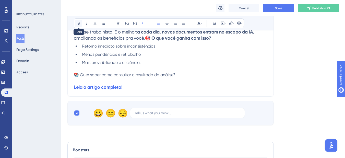
click at [80, 22] on icon at bounding box center [79, 23] width 4 height 4
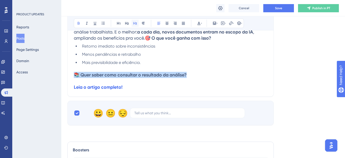
click at [135, 26] on button at bounding box center [134, 23] width 7 height 7
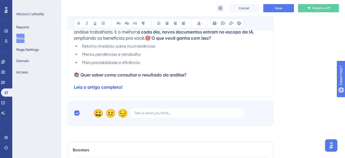
click at [153, 72] on p at bounding box center [170, 69] width 193 height 6
click at [77, 84] on p at bounding box center [170, 81] width 193 height 6
click at [76, 72] on p at bounding box center [170, 69] width 193 height 6
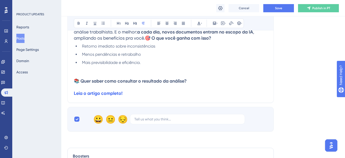
click at [75, 90] on p at bounding box center [170, 87] width 193 height 6
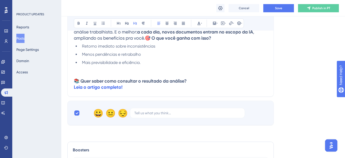
click at [192, 84] on h3 "📚 Quer saber como consultar o resultado da análise?" at bounding box center [170, 81] width 193 height 6
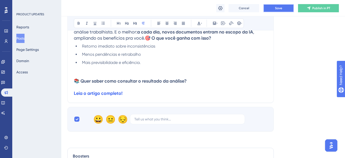
click at [286, 4] on button "Save" at bounding box center [278, 8] width 31 height 8
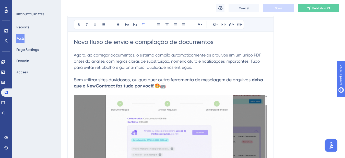
scroll to position [128, 0]
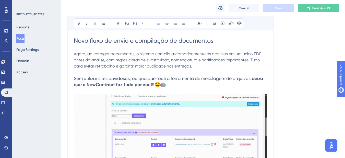
click at [150, 61] on span "Agora, ao carregar documentos, o sistema compila automaticamente os arquivos em…" at bounding box center [168, 59] width 188 height 17
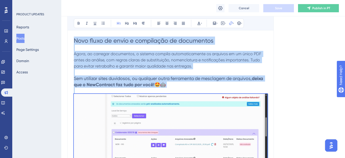
copy div "Novo fluxo de envio e compilação de documentos Agora, ao carregar documentos, o…"
click at [166, 82] on span "🤩🤖" at bounding box center [159, 84] width 11 height 5
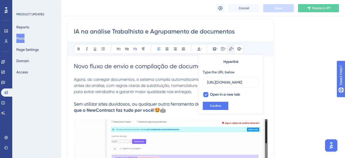
scroll to position [0, 0]
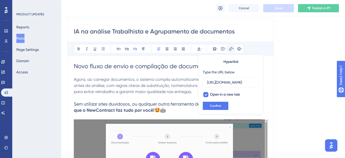
click at [180, 76] on p at bounding box center [170, 73] width 193 height 6
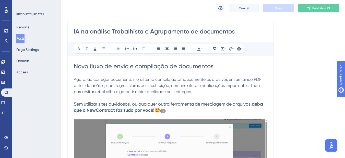
click at [179, 69] on span "Novo fluxo de envio e compilação de documentos" at bounding box center [144, 66] width 140 height 7
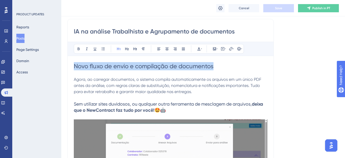
drag, startPoint x: 224, startPoint y: 66, endPoint x: 69, endPoint y: 67, distance: 155.6
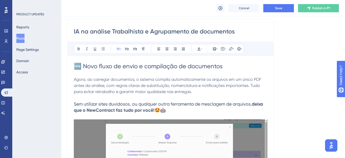
click at [78, 67] on span "🆕 Novo fluxo de envio e compilação de documentos" at bounding box center [148, 66] width 149 height 7
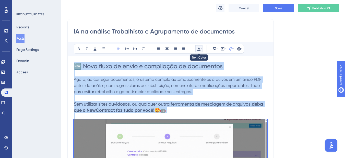
click at [202, 50] on button at bounding box center [198, 48] width 7 height 7
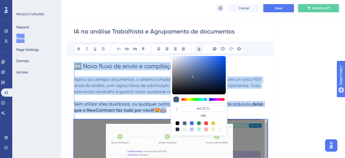
click at [178, 129] on div at bounding box center [177, 129] width 4 height 4
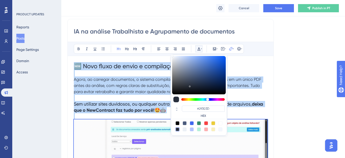
click at [184, 122] on div at bounding box center [184, 123] width 4 height 4
type input "#4C5C7C"
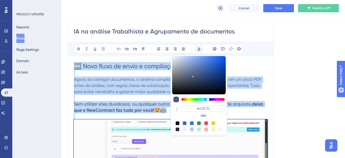
click at [92, 63] on span "🆕 Novo fluxo de envio e compilação de documentos" at bounding box center [148, 66] width 149 height 7
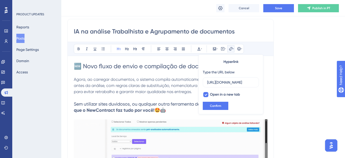
scroll to position [0, 92]
click at [131, 107] on h3 "Sem utilizar sites duvidosos, ou qualquer outra ferramenta de mesclagem de arqu…" at bounding box center [170, 107] width 193 height 12
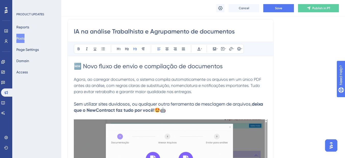
click at [156, 76] on p at bounding box center [170, 73] width 193 height 6
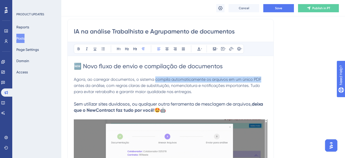
drag, startPoint x: 155, startPoint y: 79, endPoint x: 260, endPoint y: 81, distance: 104.9
click at [260, 81] on span "Agora, ao carregar documentos, o sistema compila automaticamente os arquivos em…" at bounding box center [168, 85] width 188 height 17
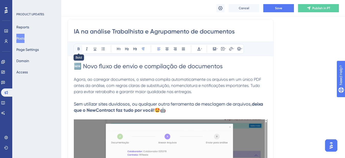
click at [81, 49] on button at bounding box center [78, 48] width 7 height 7
click at [87, 81] on span "Agora, ao carregar documentos, o sistema" at bounding box center [114, 79] width 80 height 5
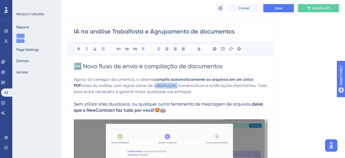
drag, startPoint x: 147, startPoint y: 86, endPoint x: 169, endPoint y: 87, distance: 21.4
click at [169, 87] on span "antes da análise, com regras claras de substituição, nomenclatura e notificaçõe…" at bounding box center [171, 88] width 194 height 11
click at [227, 86] on span "antes da análise, com regras claras de substituição, nomenclatura e notificaçõe…" at bounding box center [171, 88] width 194 height 11
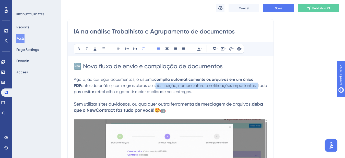
drag, startPoint x: 249, startPoint y: 86, endPoint x: 147, endPoint y: 86, distance: 101.8
click at [147, 86] on span "antes da análise, com regras claras de substituição, nomenclatura e notificaçõe…" at bounding box center [171, 88] width 194 height 11
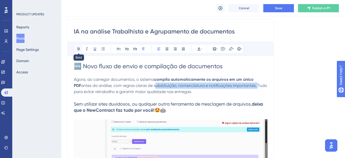
click at [81, 50] on button at bounding box center [78, 48] width 7 height 7
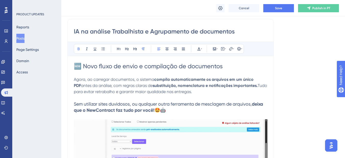
click at [205, 94] on p "Agora, ao carregar documentos, o sistema compila automaticamente os arquivos em…" at bounding box center [170, 85] width 193 height 18
drag, startPoint x: 112, startPoint y: 108, endPoint x: 72, endPoint y: 104, distance: 40.3
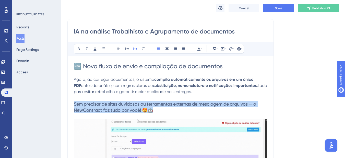
drag, startPoint x: 165, startPoint y: 110, endPoint x: 72, endPoint y: 104, distance: 92.8
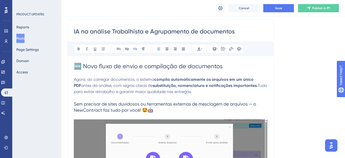
click at [74, 105] on span "Sem precisar de sites duvidosos ou ferramentas externas de mesclagem de arquivo…" at bounding box center [165, 106] width 183 height 11
click at [257, 105] on span "Sem precisar de sites duvidosos ou ferramentas externas de mesclagem de arquivo…" at bounding box center [165, 106] width 183 height 11
click at [201, 96] on p at bounding box center [170, 98] width 193 height 6
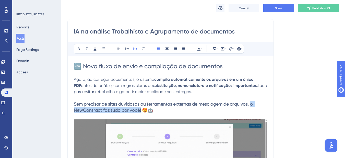
drag, startPoint x: 142, startPoint y: 111, endPoint x: 255, endPoint y: 106, distance: 113.4
click at [254, 106] on span "Sem precisar de sites duvidosos ou ferramentas externas de mesclagem de arquivo…" at bounding box center [164, 106] width 180 height 11
click at [79, 52] on button at bounding box center [78, 48] width 7 height 7
click at [185, 108] on h3 "Sem precisar de sites duvidosos ou ferramentas externas de mesclagem de arquivo…" at bounding box center [170, 107] width 193 height 12
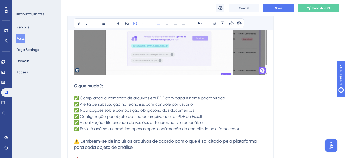
scroll to position [230, 0]
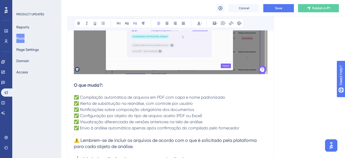
click at [209, 60] on img at bounding box center [170, 33] width 193 height 82
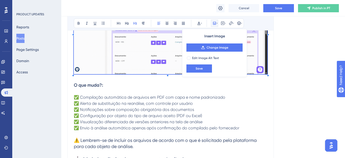
click at [182, 88] on p "✅ Compilação automática de arquivos em PDF com capa e nome padronizado ✅ Alerta…" at bounding box center [170, 109] width 193 height 43
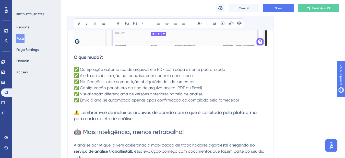
scroll to position [281, 0]
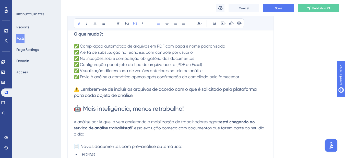
drag, startPoint x: 75, startPoint y: 34, endPoint x: 109, endPoint y: 35, distance: 34.2
click at [95, 34] on strong "O que muda?:" at bounding box center [88, 34] width 29 height 6
drag, startPoint x: 109, startPoint y: 35, endPoint x: 74, endPoint y: 35, distance: 35.2
click at [74, 35] on h3 "O que muda?:" at bounding box center [170, 34] width 193 height 6
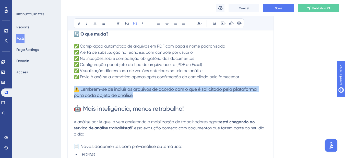
drag, startPoint x: 140, startPoint y: 96, endPoint x: 76, endPoint y: 87, distance: 65.0
click at [76, 87] on h3 "⚠️ Lembrem-se de incluir os arquivos de acordo com o que é solicitado pela plat…" at bounding box center [170, 92] width 193 height 12
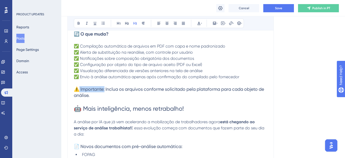
drag, startPoint x: 106, startPoint y: 90, endPoint x: 79, endPoint y: 91, distance: 26.5
click at [79, 91] on span "⚠️ Importante: Inclua os arquivos conforme solicitado pela plataforma para cada…" at bounding box center [169, 91] width 191 height 11
click at [76, 24] on button at bounding box center [78, 23] width 7 height 7
click at [106, 80] on p at bounding box center [170, 83] width 193 height 6
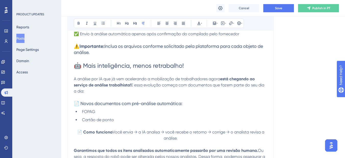
scroll to position [332, 0]
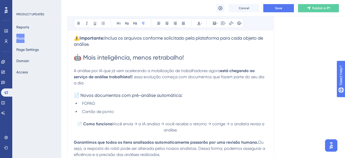
click at [76, 54] on span "🤖 Mais inteligência, menos retrabalho!" at bounding box center [129, 57] width 110 height 7
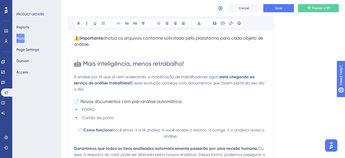
click at [207, 77] on span "A análise por IA que já vem acelerando a mobilização de trabalhadores agora" at bounding box center [147, 76] width 146 height 5
drag, startPoint x: 107, startPoint y: 83, endPoint x: 132, endPoint y: 82, distance: 24.8
click at [132, 82] on p "A análise por IA que já vem acelerando a mobilização de trabalhadores, agora es…" at bounding box center [170, 83] width 193 height 18
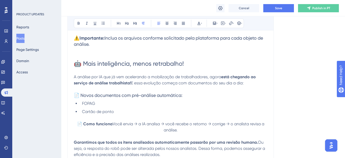
click at [202, 94] on h3 "📄 Novos documentos com pré-análise automática:" at bounding box center [170, 95] width 193 height 6
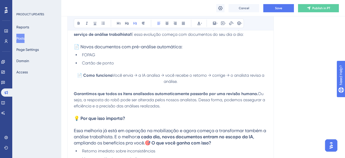
scroll to position [383, 0]
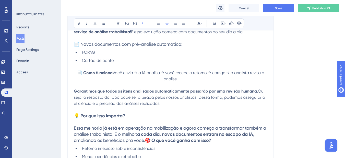
drag, startPoint x: 255, startPoint y: 80, endPoint x: 93, endPoint y: 75, distance: 161.8
click at [93, 75] on p "📄 Como funciona Você envia → a IA analisa → você recebe o retorno → corrige → o…" at bounding box center [170, 76] width 193 height 12
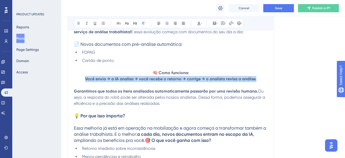
drag, startPoint x: 259, startPoint y: 79, endPoint x: 79, endPoint y: 78, distance: 180.1
click at [79, 78] on p "🧠 Como funciona: Você envia → a IA analisa → você recebe o retorno → corrige → …" at bounding box center [170, 76] width 193 height 12
click at [80, 26] on button at bounding box center [78, 23] width 7 height 7
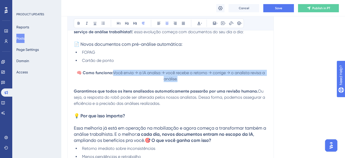
click at [257, 80] on p "🧠 Como funciona: Você envia → a IA analisa → você recebe o retorno → corrige → …" at bounding box center [170, 76] width 193 height 12
drag, startPoint x: 257, startPoint y: 80, endPoint x: 154, endPoint y: 72, distance: 102.8
click at [154, 72] on p "🧠 Como funciona: Você envia → a IA analisa → você recebe o retorno → corrige → …" at bounding box center [170, 76] width 193 height 12
click at [159, 26] on button at bounding box center [158, 23] width 7 height 7
click at [108, 66] on p at bounding box center [170, 67] width 193 height 6
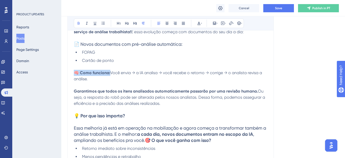
drag, startPoint x: 111, startPoint y: 71, endPoint x: 75, endPoint y: 74, distance: 36.6
click at [75, 74] on p "🧠 Como funciona: Você envia → a IA analisa → você recebe o retorno → corrige → …" at bounding box center [170, 76] width 193 height 12
click at [134, 25] on icon at bounding box center [135, 23] width 4 height 4
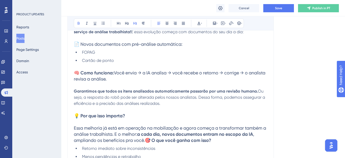
click at [109, 79] on span "Você envia → a IA analisa → você recebe o retorno → corrige → o analista revisa…" at bounding box center [170, 75] width 192 height 11
click at [74, 80] on span "Você envia → a IA analisa → você recebe o retorno → corrige → o analista revisa…" at bounding box center [170, 75] width 192 height 11
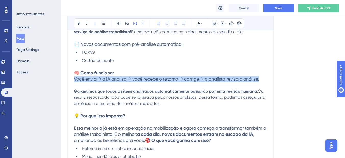
drag, startPoint x: 74, startPoint y: 80, endPoint x: 265, endPoint y: 81, distance: 190.6
click at [265, 81] on h3 "Você envia → a IA analisa → você recebe o retorno → corrige → o analista revisa…" at bounding box center [170, 79] width 193 height 6
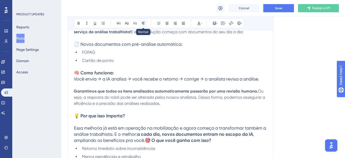
click at [143, 24] on icon at bounding box center [143, 23] width 4 height 4
click at [132, 68] on p at bounding box center [170, 67] width 193 height 6
click at [75, 79] on span "Você envia → a IA analisa → você recebe o retorno → corrige → o analista revisa…" at bounding box center [157, 78] width 166 height 5
click at [74, 79] on span "Você envia → a IA analisa → você recebe o retorno → corrige → o analista revisa…" at bounding box center [157, 78] width 166 height 5
drag, startPoint x: 161, startPoint y: 104, endPoint x: 74, endPoint y: 90, distance: 88.4
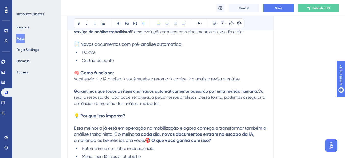
click at [74, 90] on p "Garantimos que todos os itens analisados automaticamente passarão por uma revis…" at bounding box center [170, 97] width 193 height 18
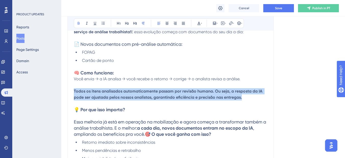
drag, startPoint x: 245, startPoint y: 98, endPoint x: 63, endPoint y: 90, distance: 182.6
click at [78, 23] on icon at bounding box center [79, 23] width 4 height 4
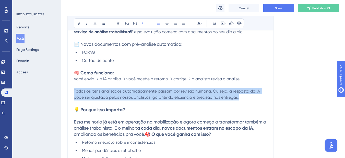
click at [98, 89] on span "Todos os itens analisados automaticamente passam por revisão humana. Ou seja, a…" at bounding box center [167, 94] width 187 height 11
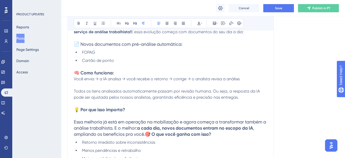
click at [139, 132] on span ", ampliando os benefícios pra você." at bounding box center [164, 130] width 181 height 11
click at [129, 93] on p "Todos os itens analisados automaticamente passam por revisão humana. Ou seja, a…" at bounding box center [170, 94] width 193 height 12
drag, startPoint x: 181, startPoint y: 92, endPoint x: 210, endPoint y: 91, distance: 29.4
click at [210, 91] on span "Todos os itens analisados automaticamente passam por revisão humana. Ou seja, a…" at bounding box center [167, 94] width 187 height 11
click at [79, 24] on icon at bounding box center [79, 23] width 2 height 3
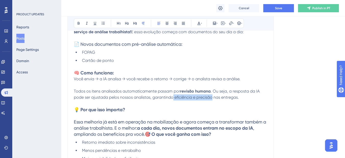
drag, startPoint x: 174, startPoint y: 98, endPoint x: 212, endPoint y: 98, distance: 38.0
click at [212, 98] on span ". Ou seja, a resposta da IA pode ser ajustada pelos nossos analistas, garantind…" at bounding box center [167, 94] width 187 height 11
click at [81, 23] on button at bounding box center [78, 23] width 7 height 7
click at [113, 79] on span "Você envia → a IA analisa → você recebe o retorno → corrige → o analista revisa…" at bounding box center [157, 78] width 166 height 5
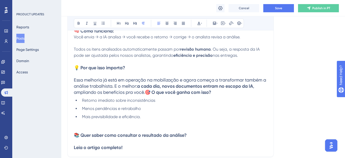
scroll to position [434, 0]
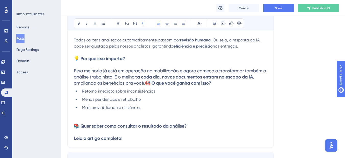
click at [82, 64] on p at bounding box center [170, 64] width 193 height 6
click at [79, 74] on span "Essa melhoria já está em operação na mobilização e agora começa a transformar t…" at bounding box center [170, 73] width 193 height 11
drag, startPoint x: 151, startPoint y: 87, endPoint x: 72, endPoint y: 70, distance: 80.3
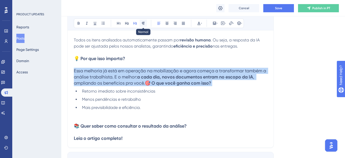
click at [142, 24] on icon at bounding box center [143, 23] width 4 height 4
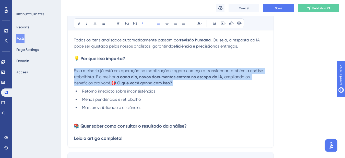
click at [129, 82] on p "Essa melhoria já está em operação na mobilização e agora começa a transformar t…" at bounding box center [170, 77] width 193 height 18
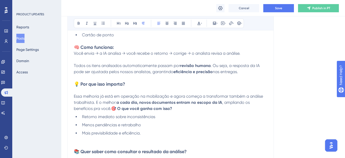
scroll to position [383, 0]
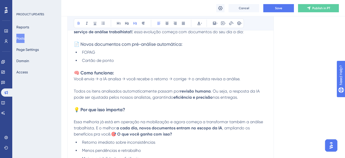
click at [129, 74] on h3 "🧠 Como funciona:" at bounding box center [170, 73] width 193 height 6
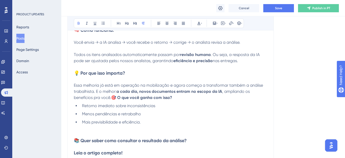
scroll to position [434, 0]
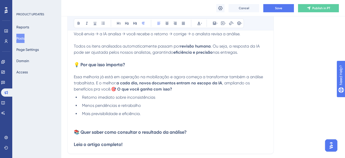
click at [119, 88] on p "Essa melhoria já está em operação na mobilização e agora começa a transformar t…" at bounding box center [170, 83] width 193 height 18
click at [122, 92] on p "Essa melhoria já está em operação na mobilização e agora começa a transformar t…" at bounding box center [170, 83] width 193 height 18
drag, startPoint x: 133, startPoint y: 106, endPoint x: 70, endPoint y: 109, distance: 63.3
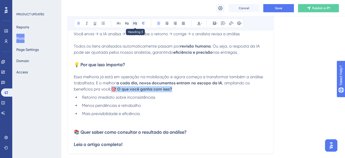
click at [135, 24] on icon at bounding box center [135, 23] width 4 height 4
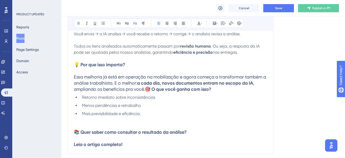
click at [145, 92] on strong "🎯 O que você ganha com isso?" at bounding box center [178, 89] width 66 height 6
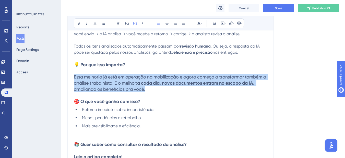
drag, startPoint x: 142, startPoint y: 89, endPoint x: 74, endPoint y: 78, distance: 68.9
click at [74, 78] on h3 "Essa melhoria já está em operação na mobilização e agora começa a transformar t…" at bounding box center [170, 83] width 193 height 18
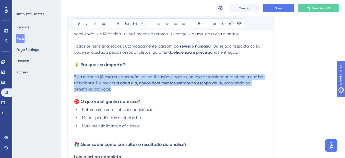
click at [144, 24] on icon at bounding box center [143, 23] width 4 height 4
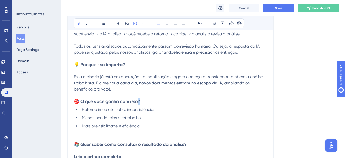
click at [140, 102] on strong "🎯 O que você ganha com isso?" at bounding box center [107, 101] width 66 height 6
click at [144, 109] on span "Retorno imediato sobre inconsistências" at bounding box center [118, 109] width 73 height 5
click at [146, 101] on h3 "🎯 O que você ganha com isso?" at bounding box center [170, 101] width 193 height 6
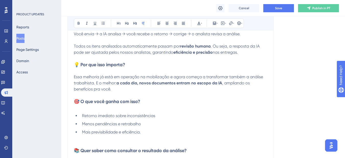
click at [92, 106] on p at bounding box center [170, 107] width 193 height 6
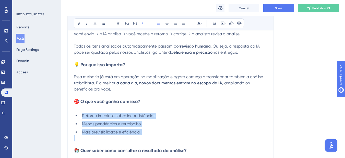
drag, startPoint x: 149, startPoint y: 135, endPoint x: 69, endPoint y: 114, distance: 82.4
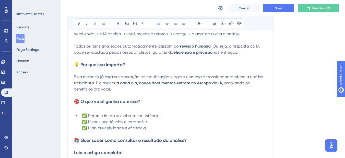
click at [81, 118] on li "✅ Retorno imediato sobre inconsistências ✅ Menos pendências e retrabalho ✅ Mais…" at bounding box center [173, 122] width 187 height 18
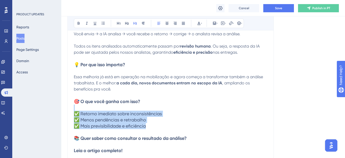
drag, startPoint x: 156, startPoint y: 125, endPoint x: 72, endPoint y: 109, distance: 85.0
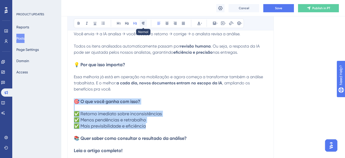
click at [142, 23] on icon at bounding box center [143, 23] width 4 height 4
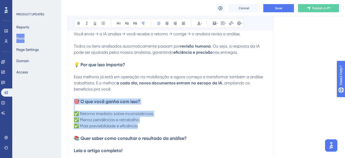
click at [78, 109] on p at bounding box center [170, 107] width 193 height 6
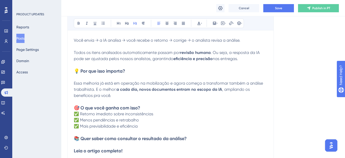
scroll to position [459, 0]
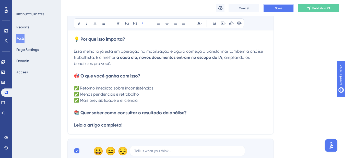
click at [277, 9] on span "Save" at bounding box center [278, 8] width 7 height 4
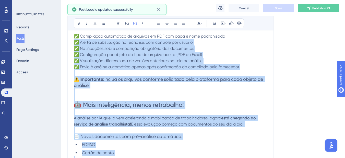
scroll to position [204, 0]
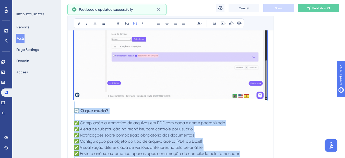
drag, startPoint x: 150, startPoint y: 125, endPoint x: 71, endPoint y: 84, distance: 88.7
click at [71, 84] on div "IA na análise Trabalhista e Agrupamento de documentos Bold Italic Underline Bul…" at bounding box center [170, 153] width 206 height 472
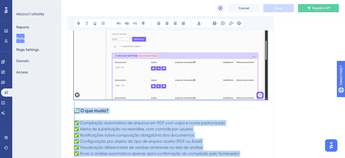
click at [96, 117] on p "✅ Compilação automática de arquivos em PDF com capa e nome padronizado ✅ Alerta…" at bounding box center [170, 135] width 193 height 43
copy div "🆕 Novo fluxo de envio e compilação de documentos Agora, ao carregar documentos,…"
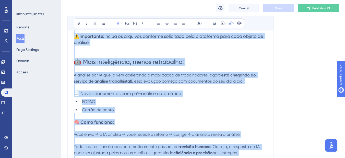
drag, startPoint x: 106, startPoint y: 121, endPoint x: 106, endPoint y: 116, distance: 4.9
click at [106, 121] on strong "🧠 Como funciona:" at bounding box center [94, 122] width 40 height 6
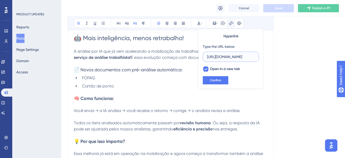
scroll to position [0, 92]
click at [116, 105] on p at bounding box center [170, 104] width 193 height 6
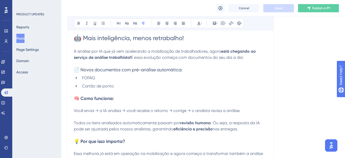
click at [128, 114] on p at bounding box center [170, 117] width 193 height 6
click at [222, 26] on button at bounding box center [222, 23] width 7 height 7
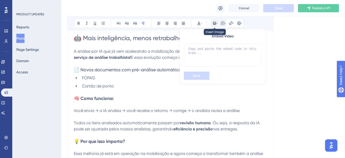
click at [215, 23] on icon at bounding box center [214, 23] width 4 height 4
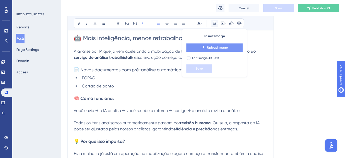
click at [201, 46] on button "Upload Image" at bounding box center [214, 47] width 56 height 8
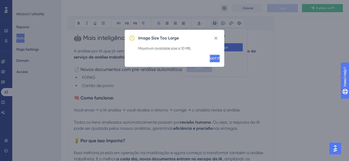
click at [209, 61] on button "GOT IT" at bounding box center [214, 59] width 10 height 8
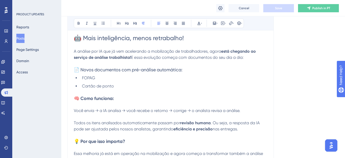
click at [117, 114] on p at bounding box center [170, 117] width 193 height 6
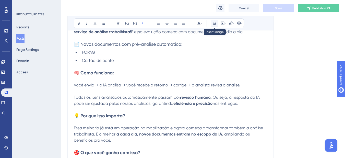
click at [216, 23] on icon at bounding box center [214, 23] width 3 height 3
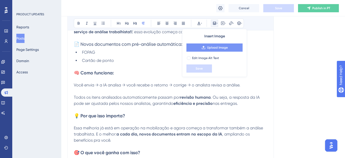
click at [210, 47] on span "Upload Image" at bounding box center [217, 47] width 21 height 4
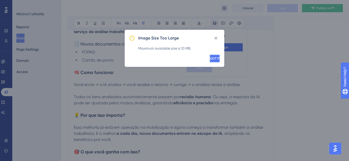
click at [209, 59] on button "GOT IT" at bounding box center [214, 59] width 10 height 8
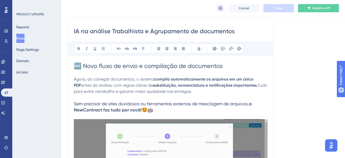
scroll to position [102, 0]
click at [193, 76] on p "Agora, ao carregar documentos, o sistema compila automaticamente os arquivos em…" at bounding box center [170, 85] width 193 height 18
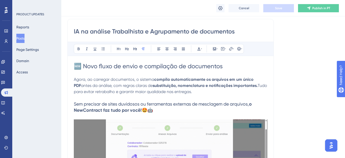
click at [199, 76] on p "Agora, ao carregar documentos, o sistema compila automaticamente os arquivos em…" at bounding box center [170, 85] width 193 height 18
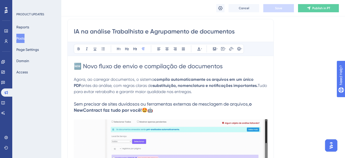
scroll to position [128, 0]
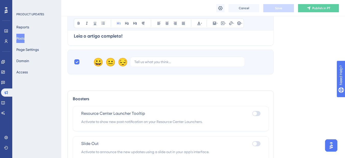
scroll to position [399, 0]
